Goal: Complete application form

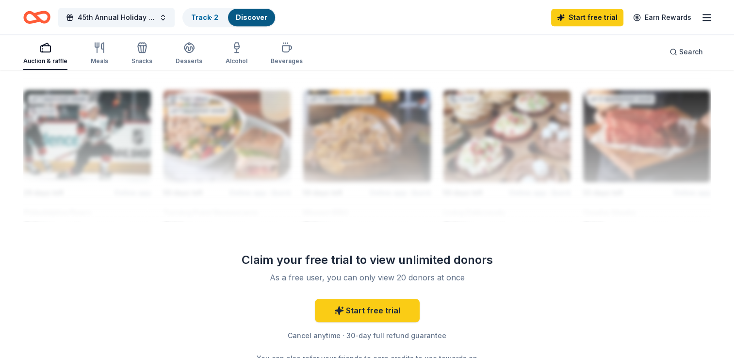
scroll to position [861, 0]
click at [362, 311] on link "Start free trial" at bounding box center [367, 310] width 105 height 23
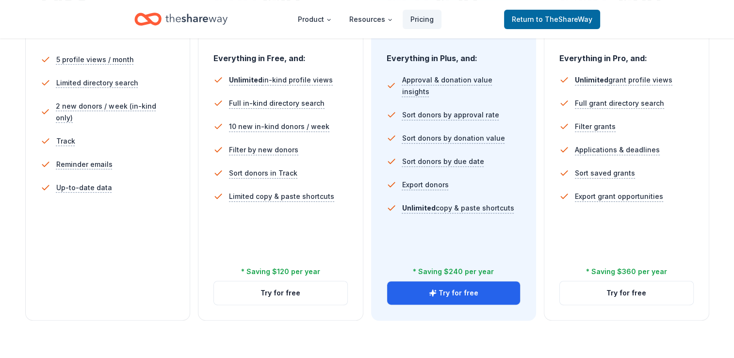
scroll to position [299, 0]
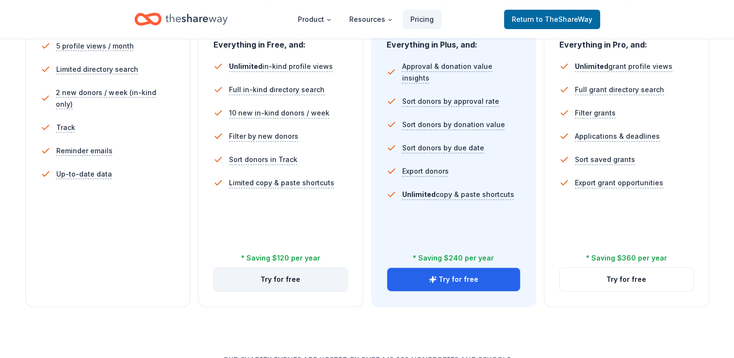
click at [306, 286] on button "Try for free" at bounding box center [280, 279] width 133 height 23
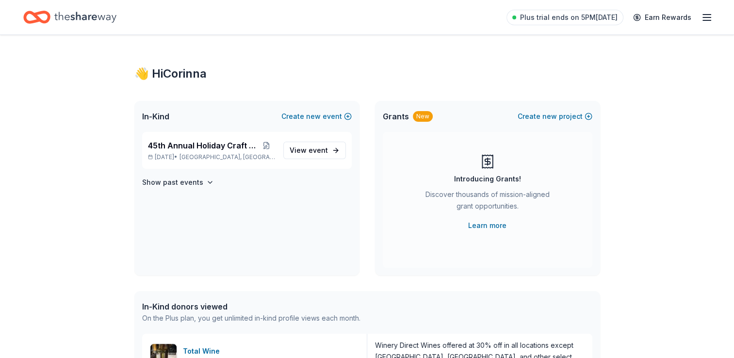
click at [62, 17] on icon "Home" at bounding box center [85, 17] width 62 height 20
click at [160, 121] on span "In-Kind" at bounding box center [155, 117] width 27 height 12
click at [329, 151] on link "View event" at bounding box center [314, 150] width 63 height 17
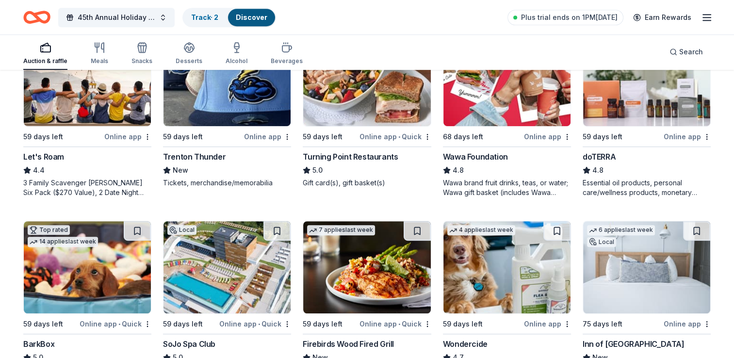
scroll to position [518, 0]
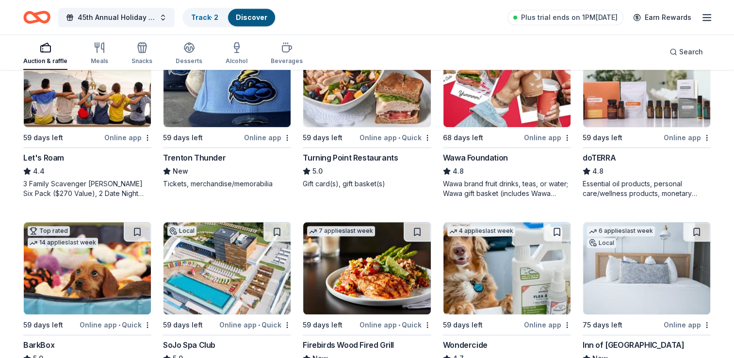
click at [229, 106] on img at bounding box center [226, 81] width 127 height 92
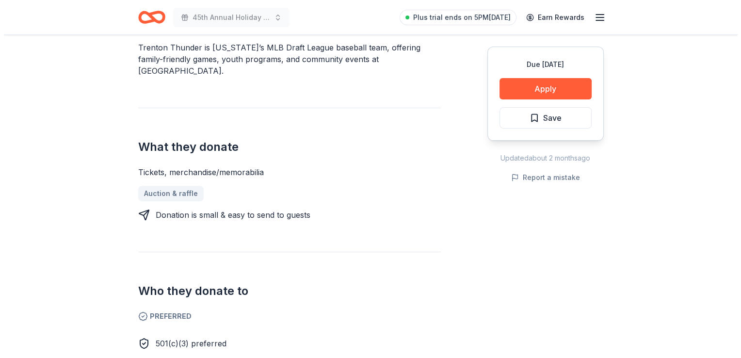
scroll to position [306, 0]
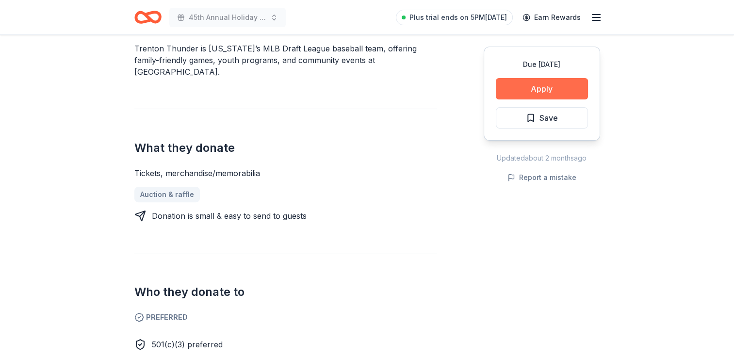
click at [511, 92] on button "Apply" at bounding box center [542, 88] width 92 height 21
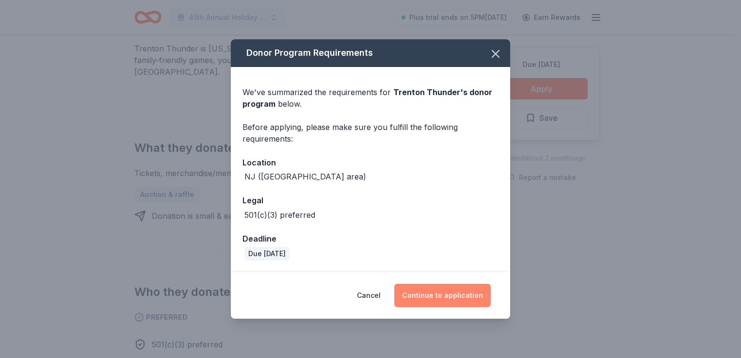
click at [457, 298] on button "Continue to application" at bounding box center [442, 295] width 96 height 23
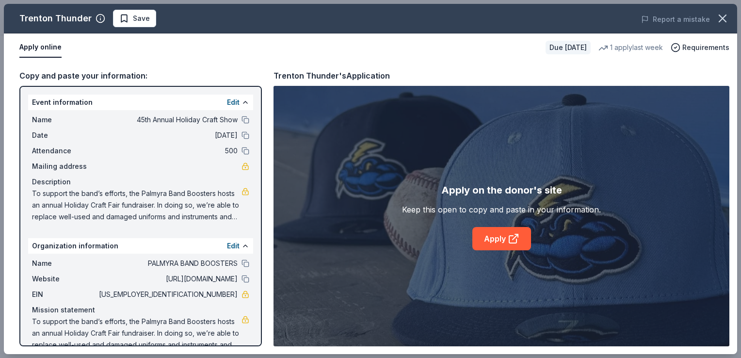
scroll to position [16, 0]
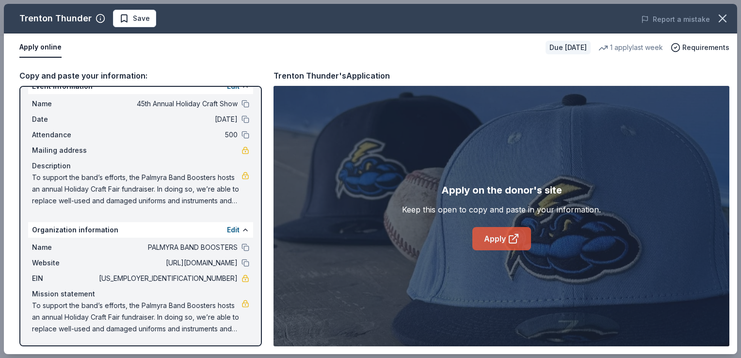
click at [498, 230] on link "Apply" at bounding box center [501, 238] width 59 height 23
